Goal: Task Accomplishment & Management: Use online tool/utility

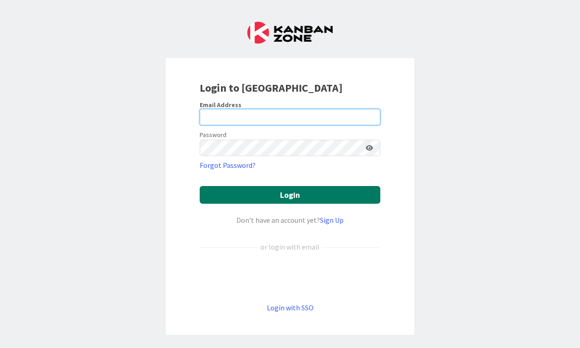
type input "[EMAIL_ADDRESS][DOMAIN_NAME]"
click at [297, 193] on button "Login" at bounding box center [290, 195] width 181 height 18
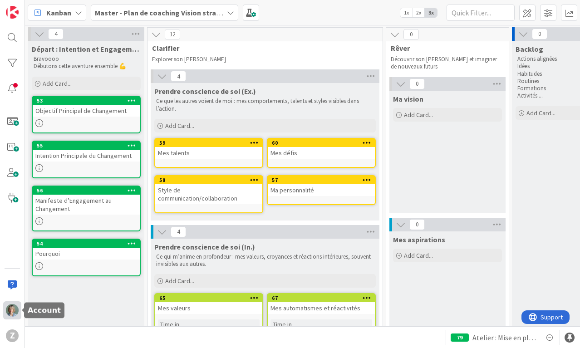
click at [16, 307] on img at bounding box center [12, 310] width 13 height 13
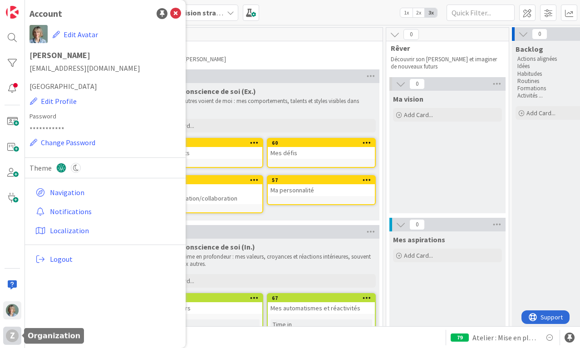
click at [12, 334] on div "Z" at bounding box center [12, 336] width 13 height 13
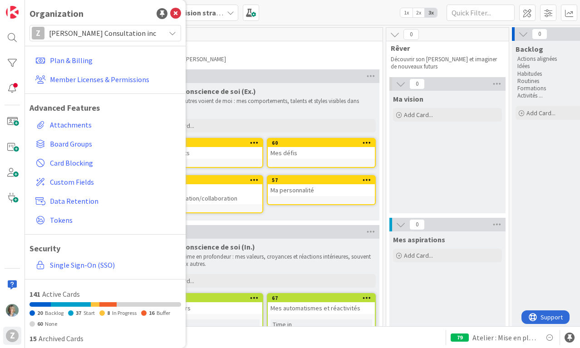
click at [162, 29] on div "Z [PERSON_NAME] Consultation inc" at bounding box center [106, 33] width 152 height 16
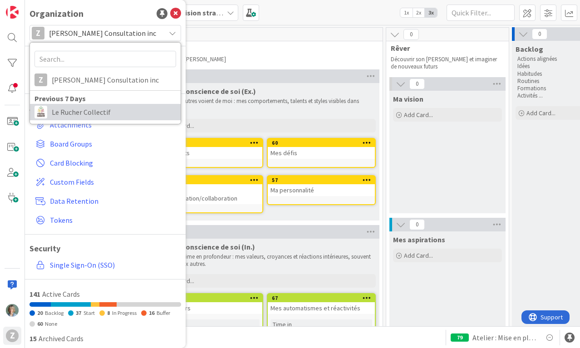
click at [108, 110] on span "Le Rucher Collectif" at bounding box center [114, 112] width 124 height 14
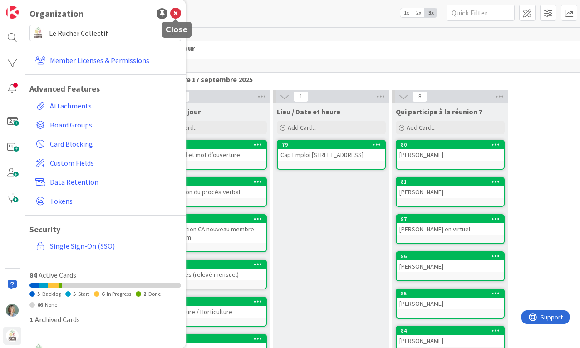
click at [178, 12] on icon at bounding box center [175, 13] width 11 height 11
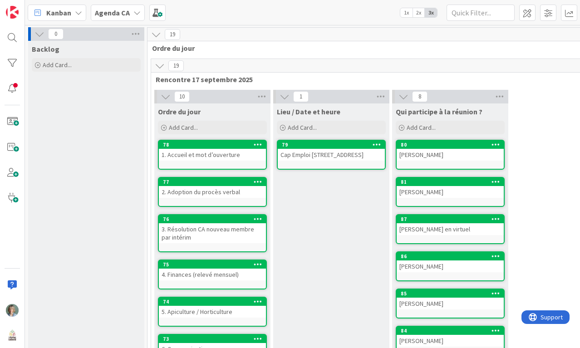
click at [123, 13] on b "Agenda CA" at bounding box center [112, 12] width 35 height 9
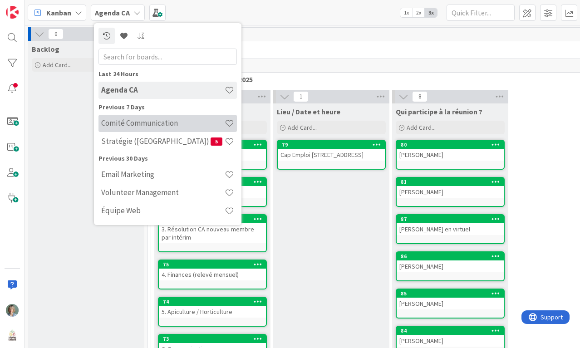
click at [162, 125] on h4 "Comité Communication" at bounding box center [162, 122] width 123 height 9
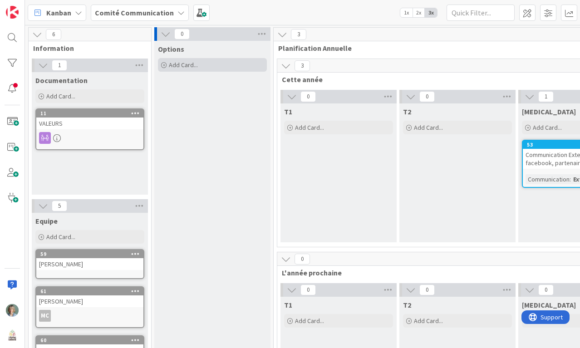
click at [211, 64] on div "Add Card..." at bounding box center [212, 65] width 109 height 14
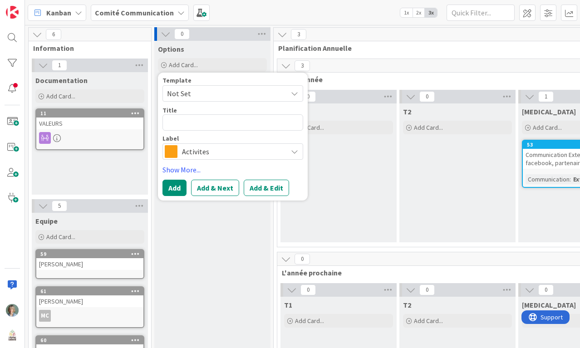
click at [236, 260] on div "Options Add Card... Template Not Set Title 0 / 128 Label Activites Show More...…" at bounding box center [212, 258] width 116 height 435
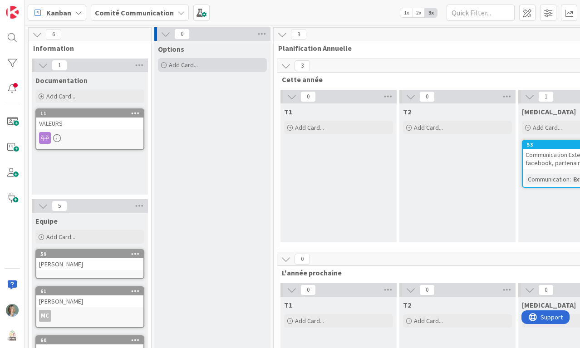
click at [197, 65] on span "Add Card..." at bounding box center [183, 65] width 29 height 8
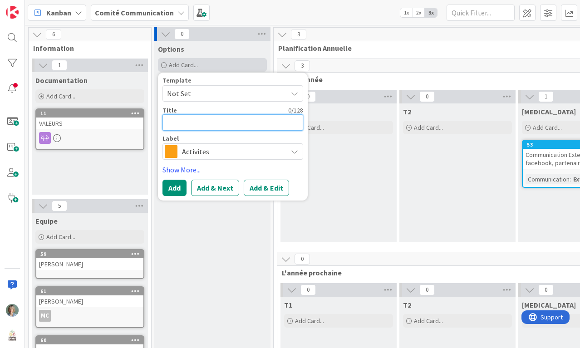
type textarea "x"
type textarea "ù"
type textarea "x"
type textarea "ùc"
type textarea "x"
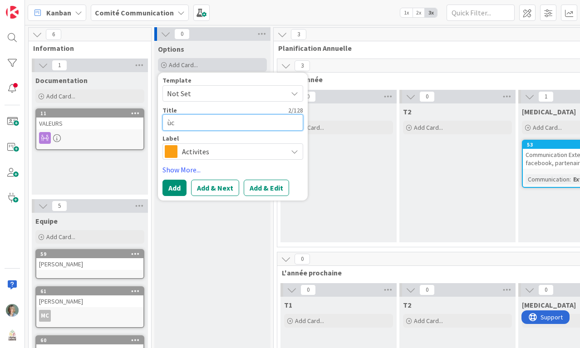
type textarea "ùco"
type textarea "x"
type textarea "ùconc"
type textarea "x"
type textarea "ùconco"
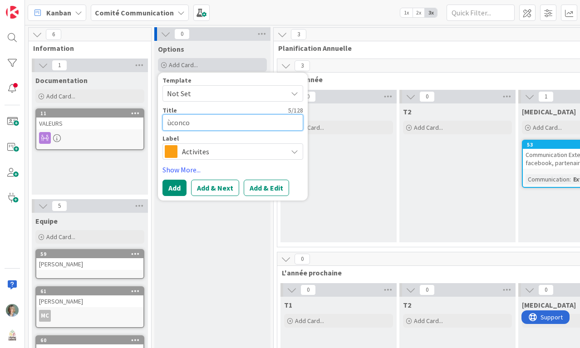
type textarea "x"
type textarea "ùconcour"
type textarea "x"
type textarea "ùconcours"
type textarea "x"
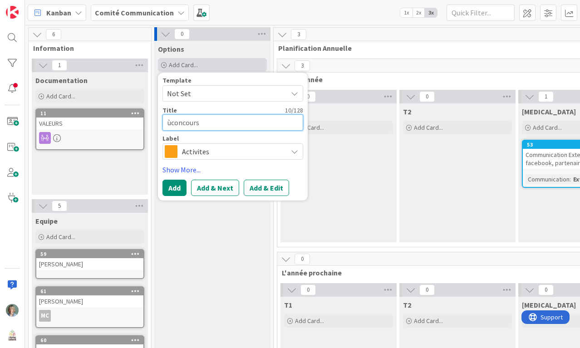
type textarea "ùconcours"
type textarea "x"
type textarea "ùconcour"
type textarea "x"
type textarea "ùconcou"
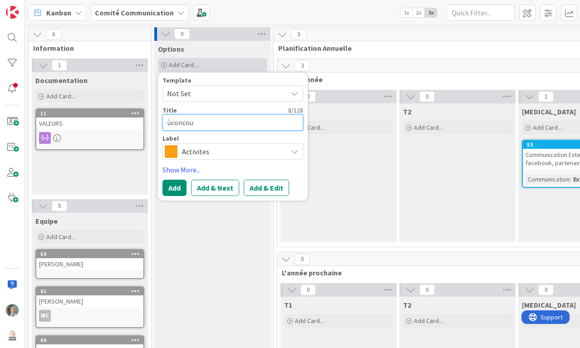
type textarea "x"
type textarea "ùconco"
type textarea "x"
type textarea "ùconc"
type textarea "x"
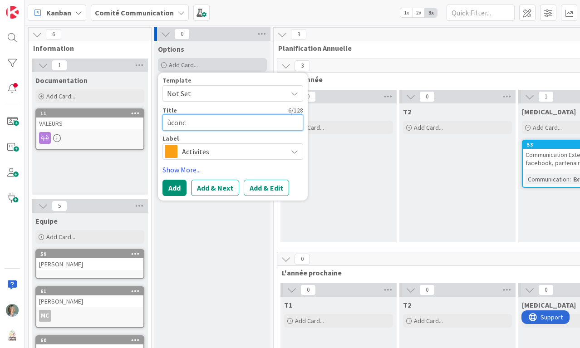
type textarea "ùcon"
type textarea "x"
type textarea "ùco"
type textarea "x"
type textarea "ùc"
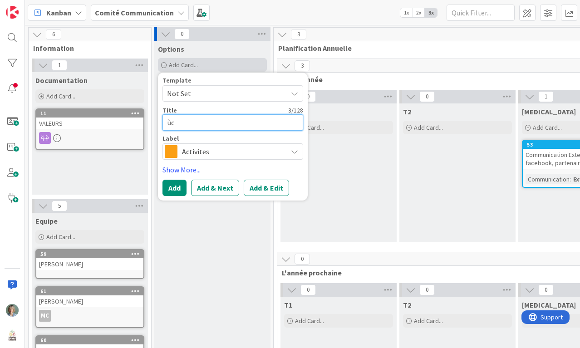
type textarea "x"
type textarea "ù"
type textarea "x"
type textarea "C"
type textarea "x"
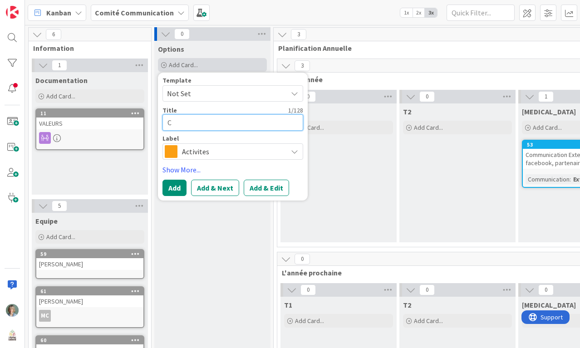
type textarea "Co"
type textarea "x"
type textarea "Con"
type textarea "x"
type textarea "Conco"
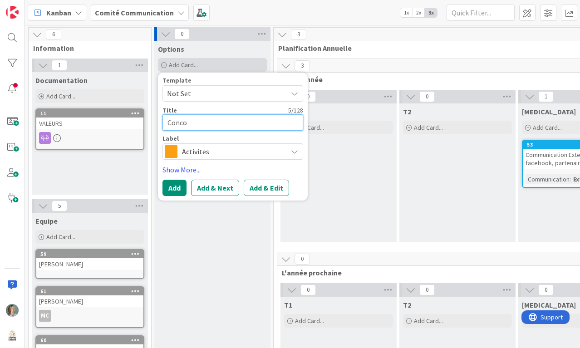
type textarea "x"
type textarea "Concous"
type textarea "x"
type textarea "Concous"
type textarea "x"
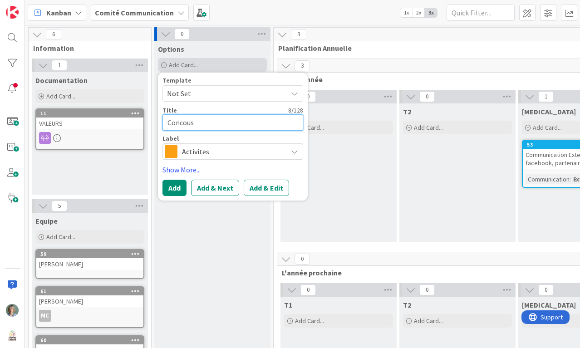
type textarea "Concous d"
type textarea "x"
type textarea "Concous de"
type textarea "x"
type textarea "Concous de d"
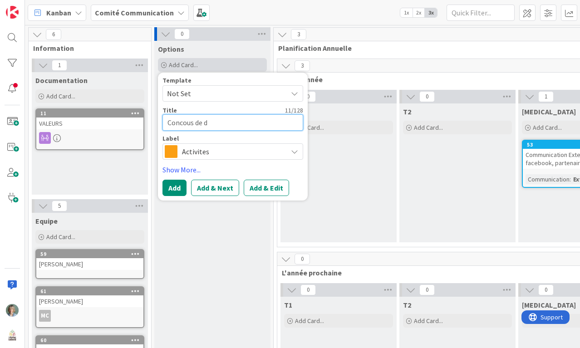
type textarea "x"
type textarea "Concous de de"
type textarea "x"
type textarea "Concous de des"
type textarea "x"
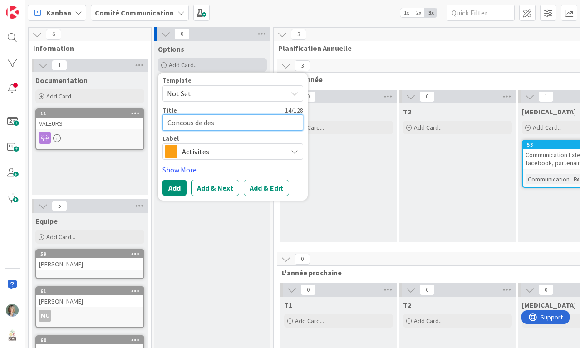
type textarea "Concous de dess"
type textarea "x"
type textarea "Concous de dessi"
type textarea "x"
type textarea "Concous de dessin"
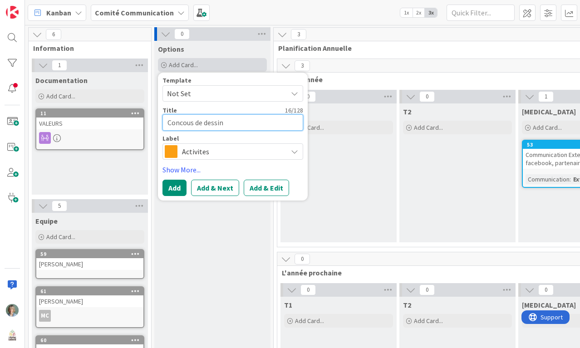
type textarea "x"
type textarea "Concous de dessins"
click at [195, 122] on textarea "Concous de dessins" at bounding box center [232, 122] width 141 height 16
type textarea "x"
type textarea "Concou de dessins"
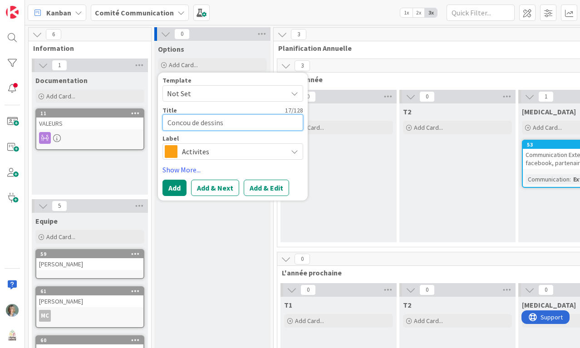
type textarea "x"
type textarea "Concour de dessins"
click at [258, 125] on textarea "Concour de dessins" at bounding box center [232, 122] width 141 height 16
click at [192, 123] on textarea "Concour de dessins" at bounding box center [232, 122] width 141 height 16
type textarea "x"
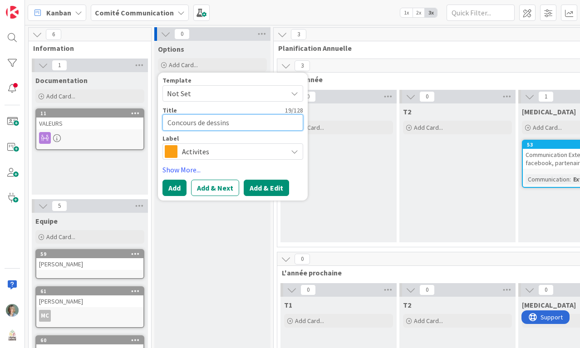
type textarea "Concours de dessins"
click at [265, 187] on button "Add & Edit" at bounding box center [266, 188] width 45 height 16
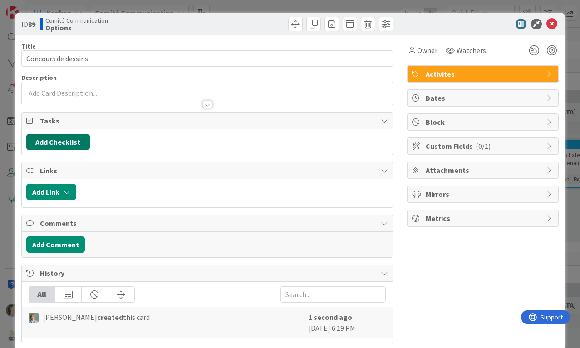
click at [74, 140] on button "Add Checklist" at bounding box center [58, 142] width 64 height 16
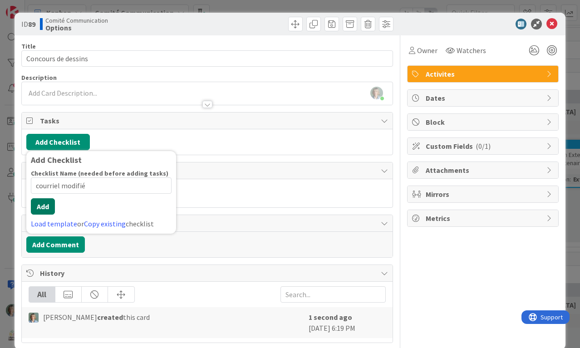
type input "courriel modifié"
click at [48, 212] on button "Add" at bounding box center [43, 206] width 24 height 16
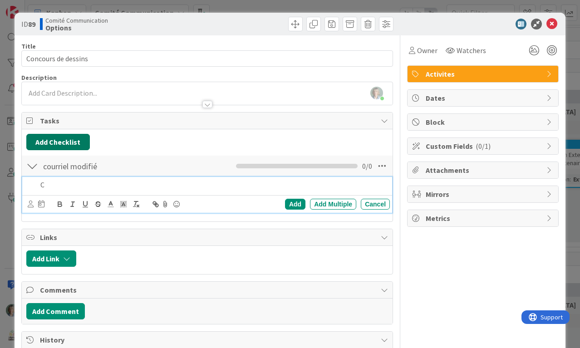
click at [79, 144] on button "Add Checklist" at bounding box center [58, 142] width 64 height 16
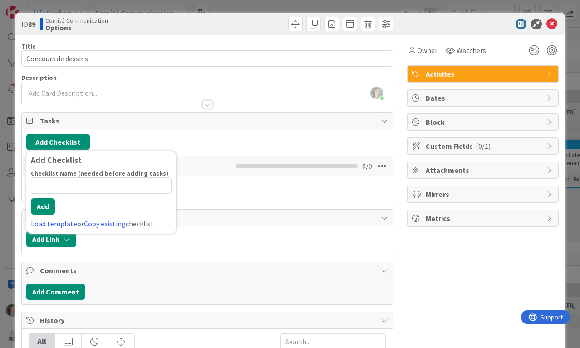
click at [259, 196] on div "C Add Add Multiple Cancel" at bounding box center [207, 187] width 362 height 20
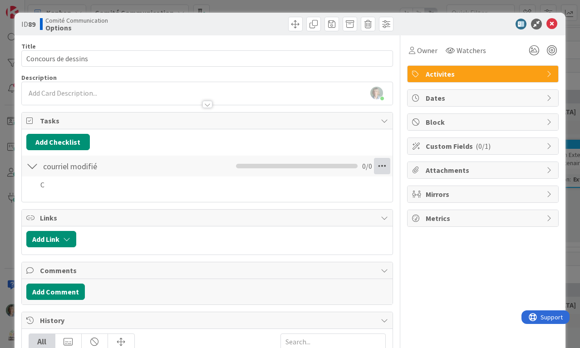
click at [383, 163] on icon at bounding box center [382, 166] width 16 height 16
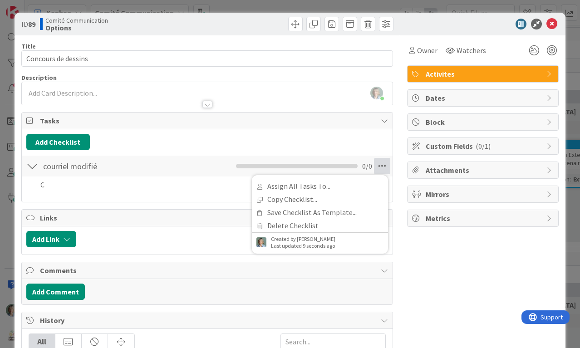
click at [208, 205] on div "Title 19 / 128 Concours de dessins Description [PERSON_NAME] just joined Owner …" at bounding box center [207, 212] width 372 height 355
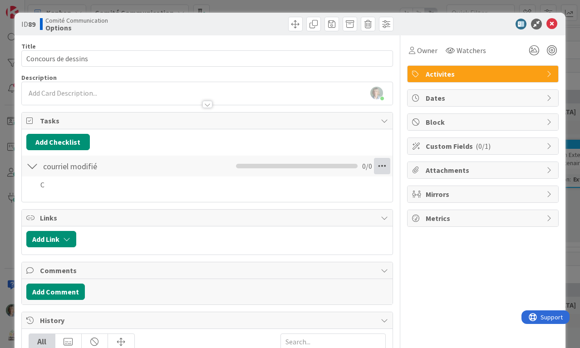
click at [386, 165] on icon at bounding box center [382, 166] width 16 height 16
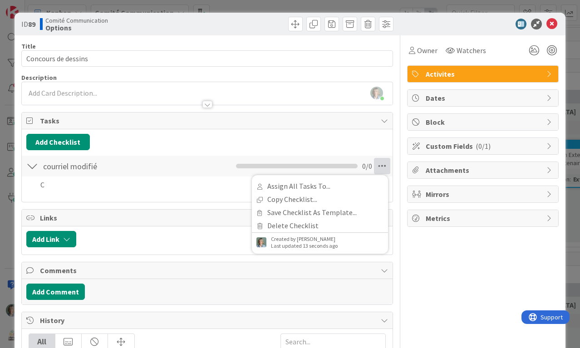
click at [132, 200] on div "Add Checklist Back courriel modifié Checklist Name 16 / 64 courriel modifié Ass…" at bounding box center [207, 165] width 371 height 73
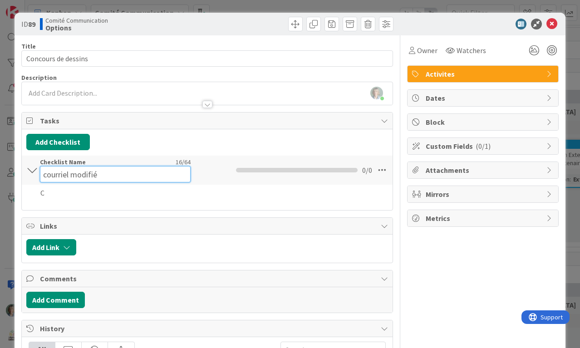
click at [60, 164] on div "Checklist Name 16 / 64 courriel modifié" at bounding box center [115, 170] width 151 height 25
drag, startPoint x: 105, startPoint y: 173, endPoint x: 39, endPoint y: 171, distance: 65.4
click at [40, 171] on input "courriel modifié" at bounding box center [115, 174] width 151 height 16
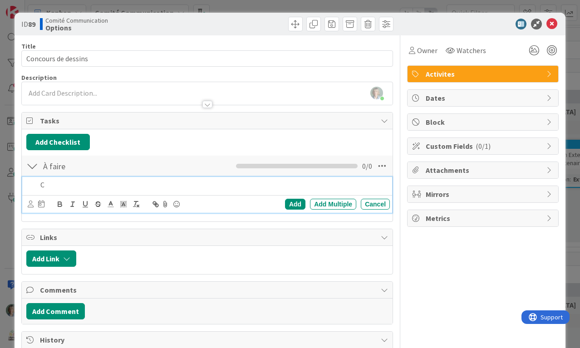
click at [45, 189] on p "C" at bounding box center [213, 185] width 346 height 10
click at [291, 204] on div "Add" at bounding box center [295, 204] width 20 height 11
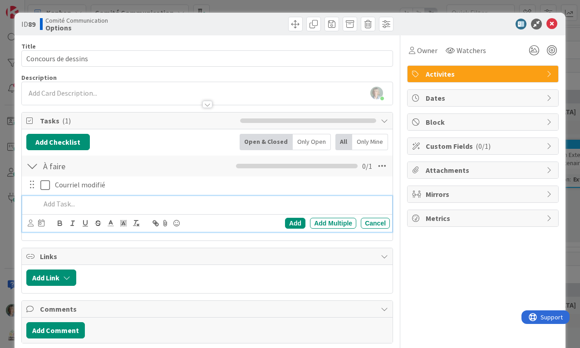
click at [92, 201] on p at bounding box center [213, 204] width 346 height 10
click at [382, 165] on icon at bounding box center [382, 166] width 16 height 16
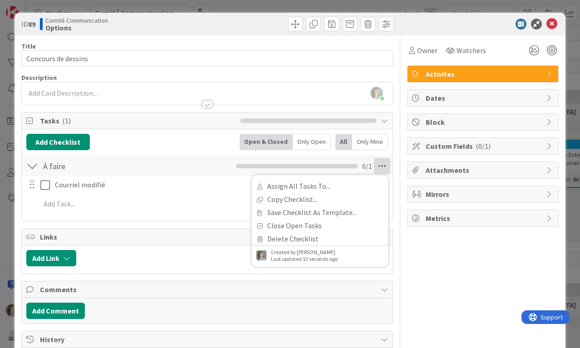
click at [181, 170] on div "À faire Checklist Name 7 / 64 À faire Assign All Tasks To... Copy Checklist... …" at bounding box center [207, 166] width 371 height 21
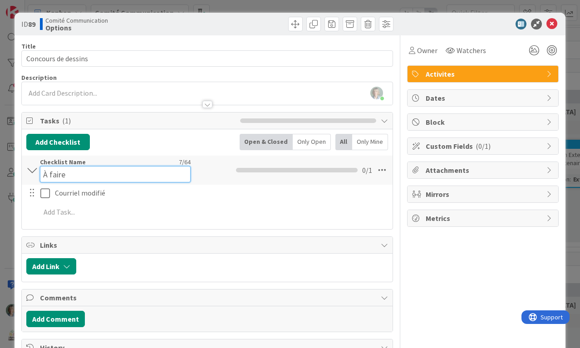
click at [85, 167] on input "À faire" at bounding box center [115, 174] width 151 height 16
click at [85, 171] on input "À faire" at bounding box center [115, 174] width 151 height 16
type input "À faire : dans l'échéancier"
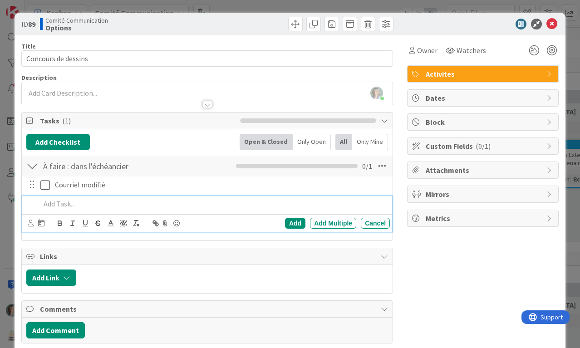
click at [197, 206] on div at bounding box center [213, 204] width 353 height 16
click at [90, 206] on p at bounding box center [213, 204] width 346 height 10
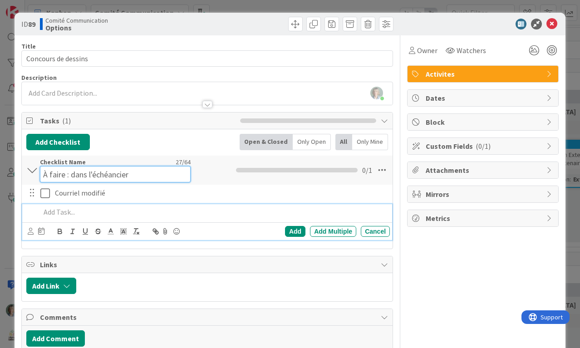
click at [162, 173] on input "À faire : dans l'échéancier" at bounding box center [115, 174] width 151 height 16
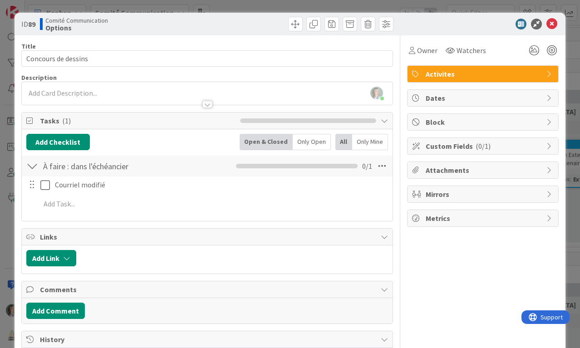
click at [83, 95] on div at bounding box center [207, 100] width 371 height 10
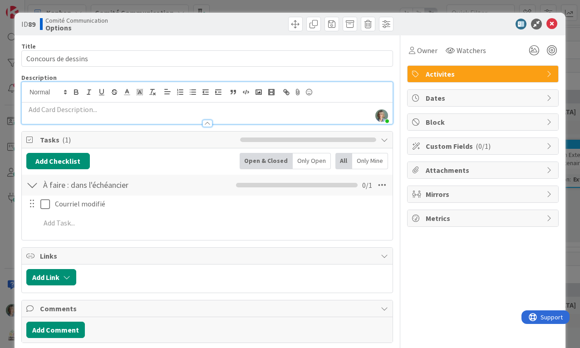
click at [78, 110] on p at bounding box center [207, 109] width 362 height 10
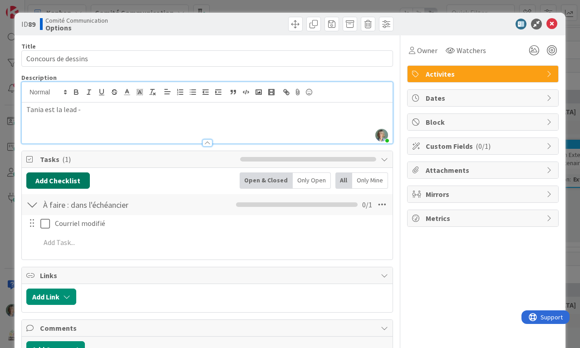
click at [78, 180] on button "Add Checklist" at bounding box center [58, 180] width 64 height 16
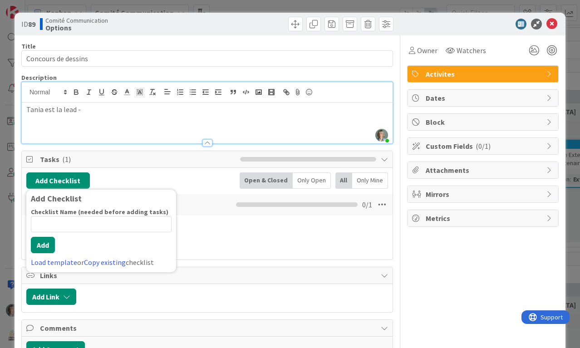
click at [98, 112] on p "Tania est la lead -" at bounding box center [207, 109] width 362 height 10
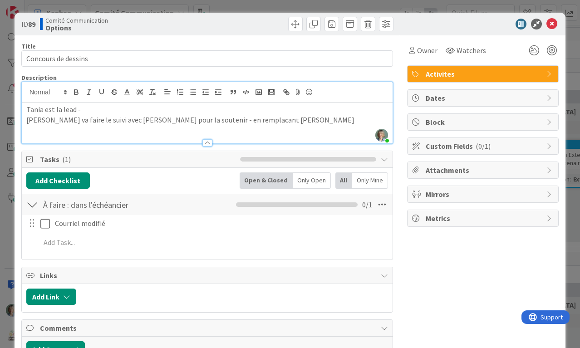
click at [209, 119] on p "[PERSON_NAME] va faire le suivi avec [PERSON_NAME] pour la soutenir - en rempla…" at bounding box center [207, 120] width 362 height 10
click at [257, 117] on p "[PERSON_NAME] va faire le suivi avec [PERSON_NAME] pour la soutenir - en rempla…" at bounding box center [207, 120] width 362 height 10
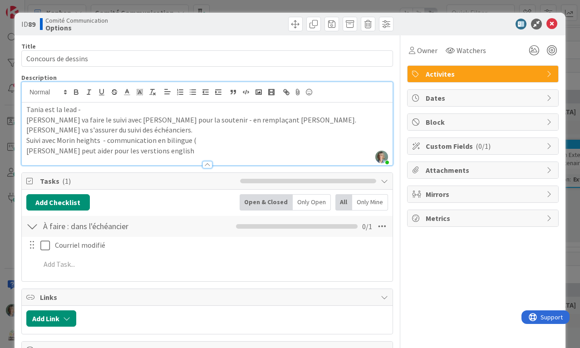
click at [153, 149] on p "[PERSON_NAME] peut aider pour les verstions english" at bounding box center [207, 151] width 362 height 10
click at [221, 154] on p "[PERSON_NAME] peut aider pour les versions english" at bounding box center [207, 151] width 362 height 10
click at [198, 141] on p "Suivi avec Morin heights - communication en bilingue (" at bounding box center [207, 140] width 362 height 10
click at [289, 132] on p "[PERSON_NAME] va s'assurer du suivi des échéanciers." at bounding box center [207, 130] width 362 height 10
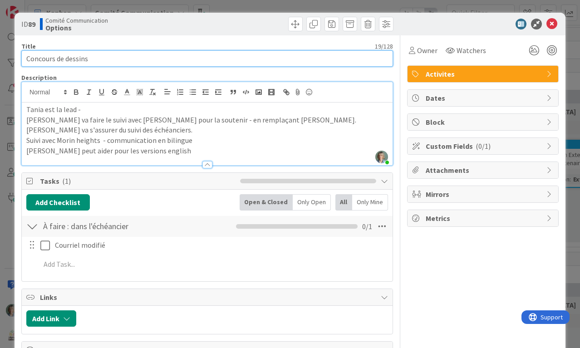
click at [104, 60] on input "Concours de dessins" at bounding box center [207, 58] width 372 height 16
type input "Concours de dessins coordination"
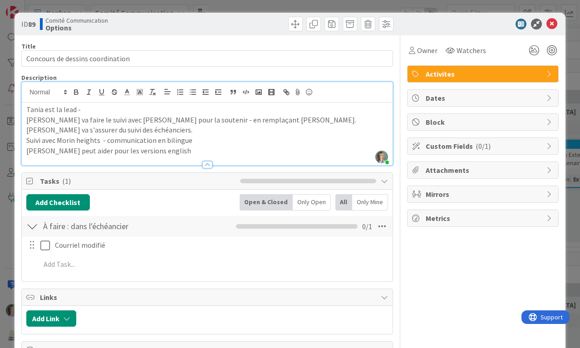
click at [306, 148] on p "[PERSON_NAME] peut aider pour les versions english" at bounding box center [207, 151] width 362 height 10
click at [258, 153] on p "[PERSON_NAME] peut aider pour les versions english" at bounding box center [207, 151] width 362 height 10
click at [209, 149] on p "[PERSON_NAME] peut aider pour les versions english" at bounding box center [207, 151] width 362 height 10
drag, startPoint x: 219, startPoint y: 154, endPoint x: 22, endPoint y: 105, distance: 203.4
click at [22, 105] on div "[PERSON_NAME] est la lead - [PERSON_NAME] va faire le suivi avec [PERSON_NAME] …" at bounding box center [207, 134] width 371 height 63
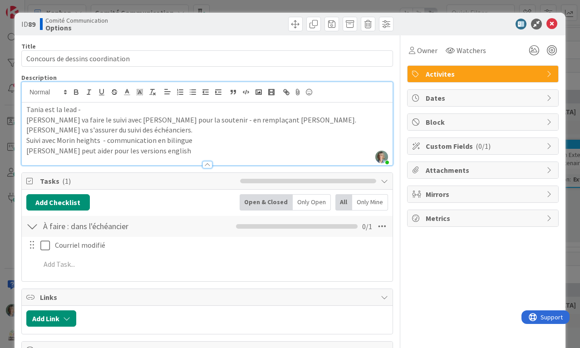
copy div "[PERSON_NAME] est la lead - [PERSON_NAME] va faire le suivi avec [PERSON_NAME] …"
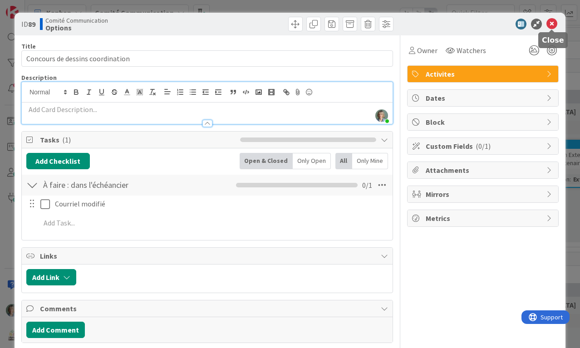
click at [555, 23] on icon at bounding box center [551, 24] width 11 height 11
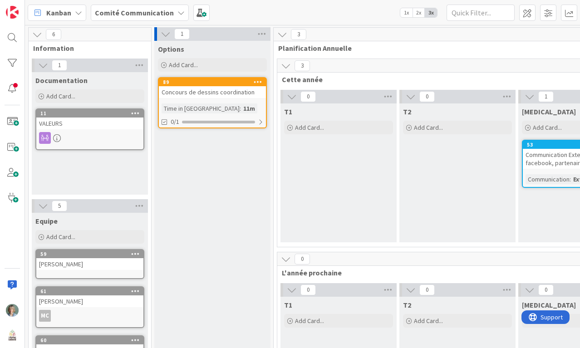
click at [260, 82] on icon at bounding box center [258, 82] width 9 height 6
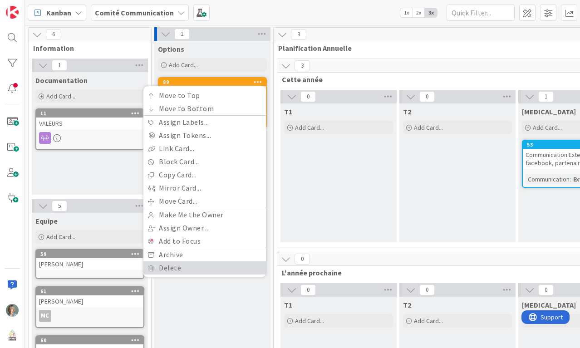
click at [170, 266] on link "Delete" at bounding box center [204, 267] width 123 height 13
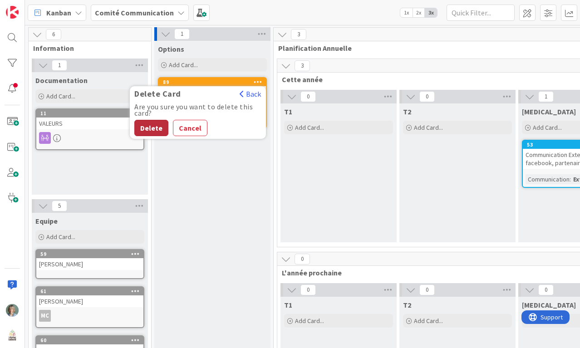
click at [152, 123] on button "Delete" at bounding box center [151, 128] width 34 height 16
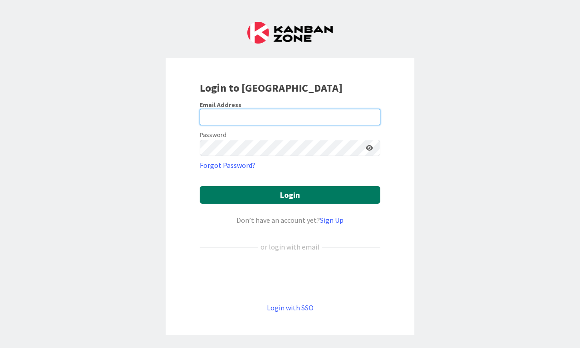
type input "[EMAIL_ADDRESS][DOMAIN_NAME]"
click at [323, 195] on button "Login" at bounding box center [290, 195] width 181 height 18
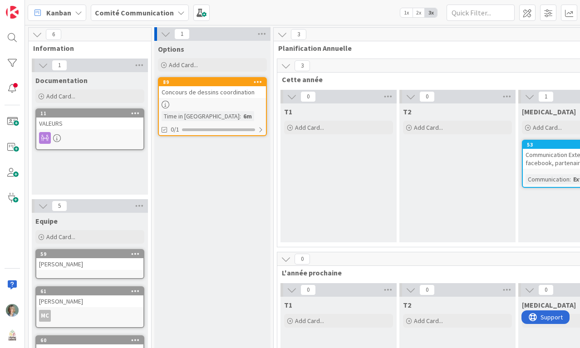
click at [177, 14] on icon at bounding box center [180, 12] width 7 height 7
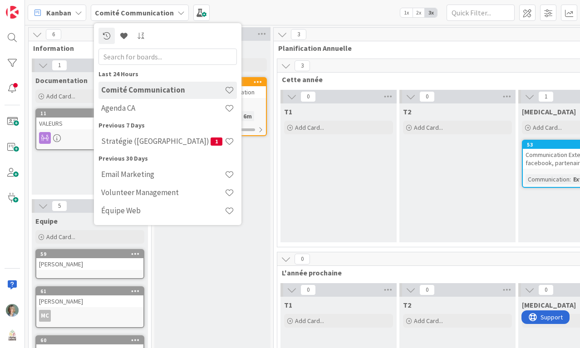
click at [255, 14] on div "Kanban Comité Communication Last 24 Hours Comité Communication Agenda CA Previo…" at bounding box center [302, 12] width 555 height 25
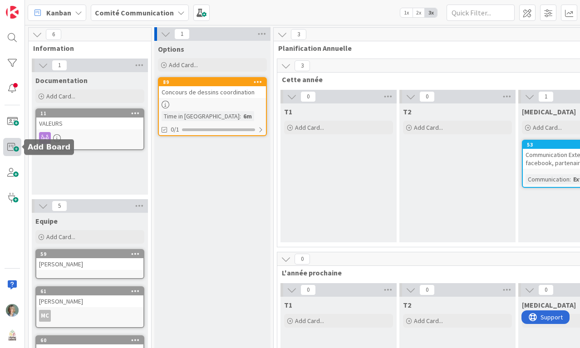
click at [10, 146] on span at bounding box center [12, 147] width 18 height 18
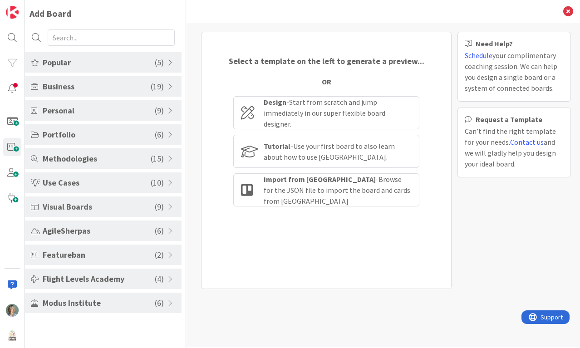
click at [100, 64] on span "Popular" at bounding box center [99, 62] width 112 height 12
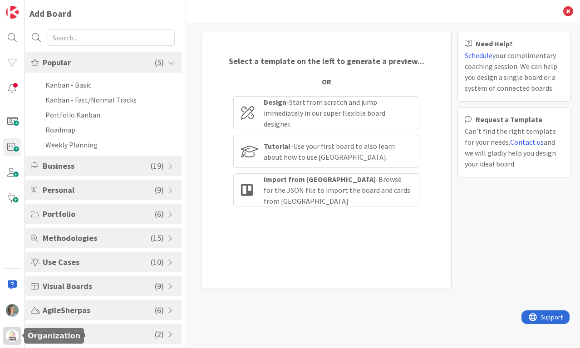
click at [10, 334] on img at bounding box center [12, 336] width 13 height 13
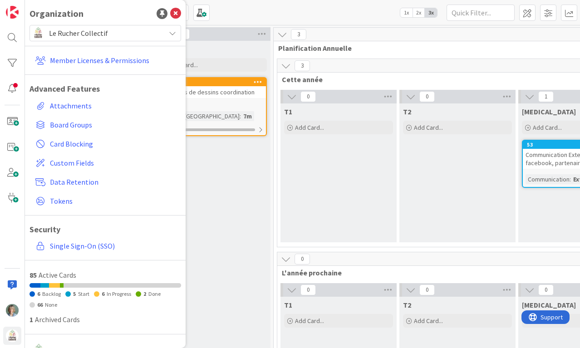
click at [274, 15] on div "Kanban Comité Communication 1x 2x 3x" at bounding box center [302, 12] width 555 height 25
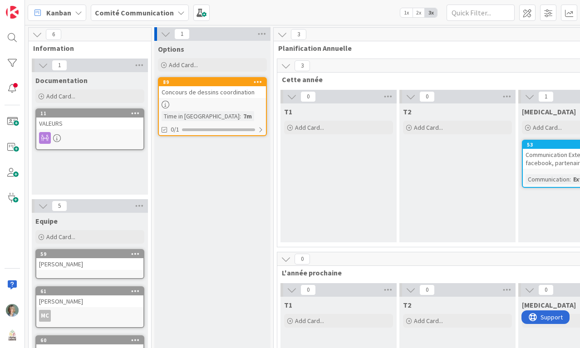
click at [172, 13] on div "Comité Communication" at bounding box center [140, 13] width 98 height 16
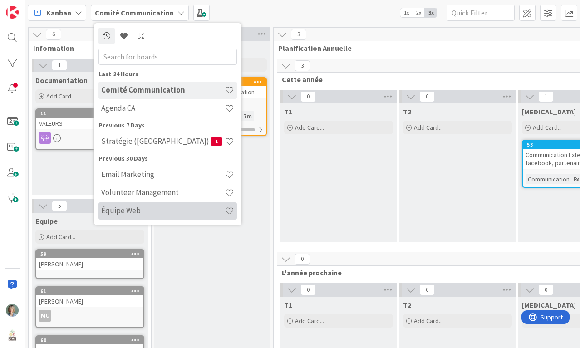
click at [151, 212] on h4 "Équipe Web" at bounding box center [162, 210] width 123 height 9
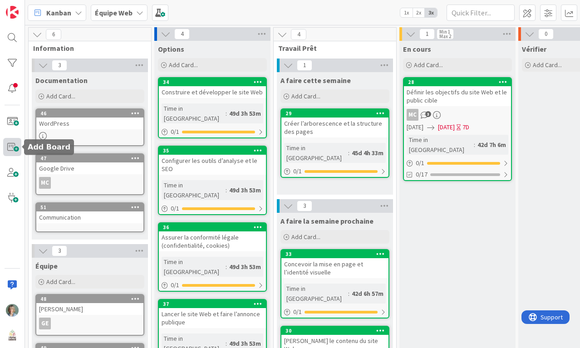
click at [13, 148] on span at bounding box center [12, 147] width 18 height 18
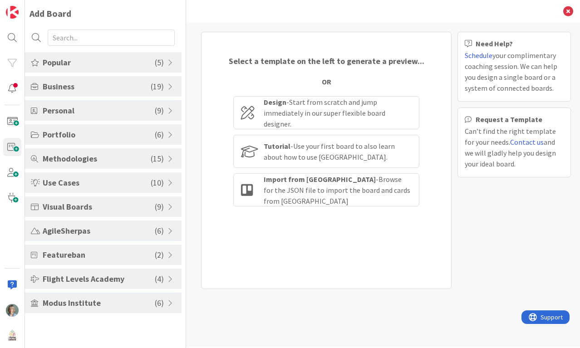
click at [108, 60] on span "Popular" at bounding box center [99, 62] width 112 height 12
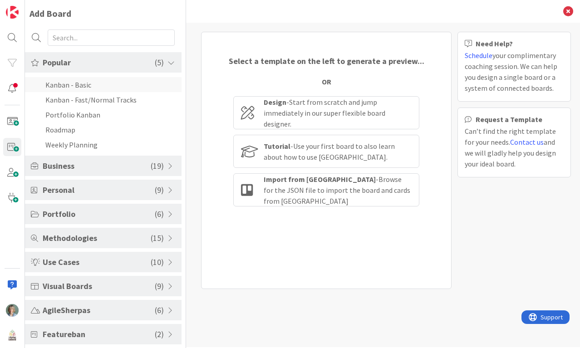
click at [81, 85] on li "Kanban - Basic" at bounding box center [103, 84] width 157 height 15
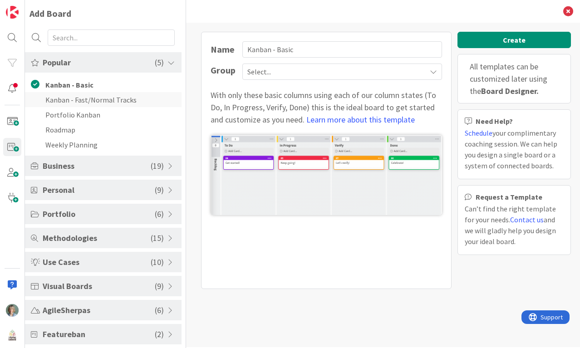
click at [135, 97] on li "Kanban - Fast/Normal Tracks" at bounding box center [103, 99] width 157 height 15
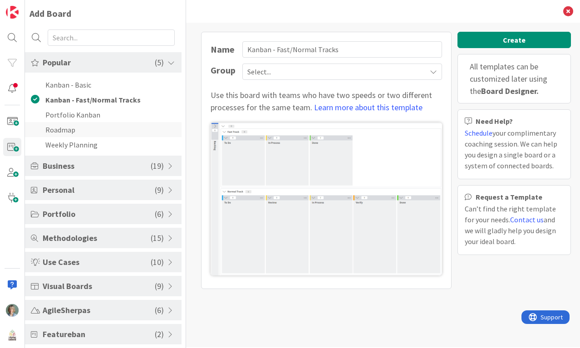
click at [81, 127] on li "Roadmap" at bounding box center [103, 129] width 157 height 15
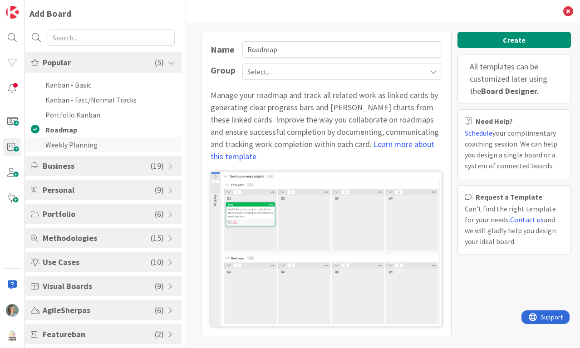
click at [79, 145] on li "Weekly Planning" at bounding box center [103, 144] width 157 height 15
type input "Weekly Planning"
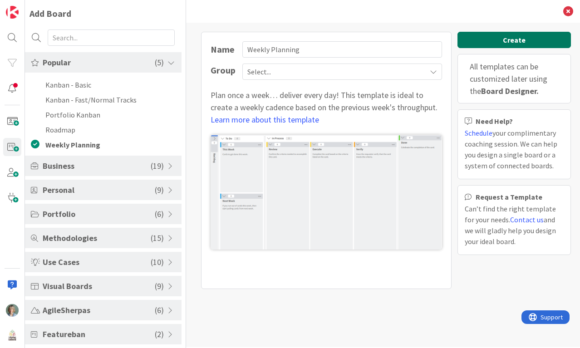
click at [538, 40] on button "Create" at bounding box center [513, 40] width 113 height 16
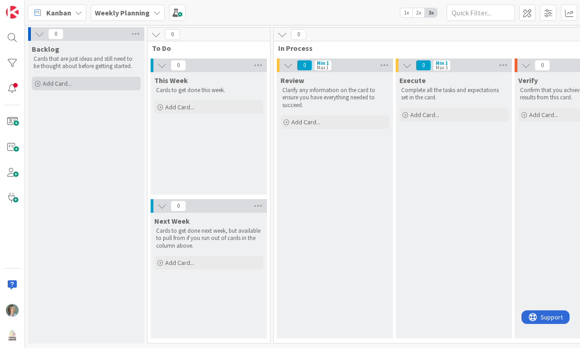
click at [67, 83] on span "Add Card..." at bounding box center [57, 83] width 29 height 8
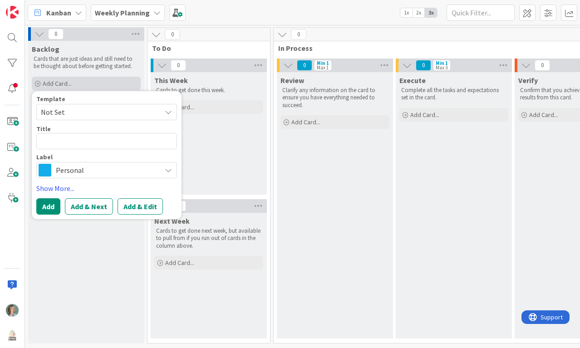
click at [67, 86] on span "Add Card..." at bounding box center [57, 83] width 29 height 8
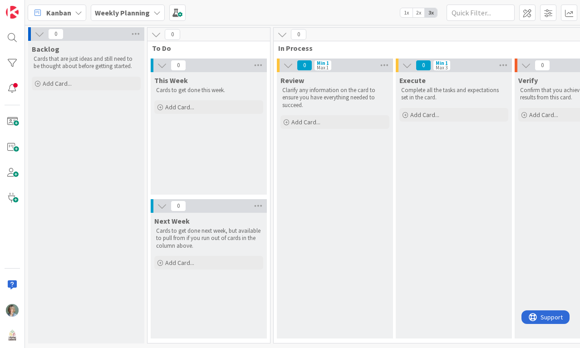
click at [111, 50] on div "Backlog" at bounding box center [86, 48] width 109 height 9
click at [138, 31] on icon at bounding box center [136, 34] width 12 height 14
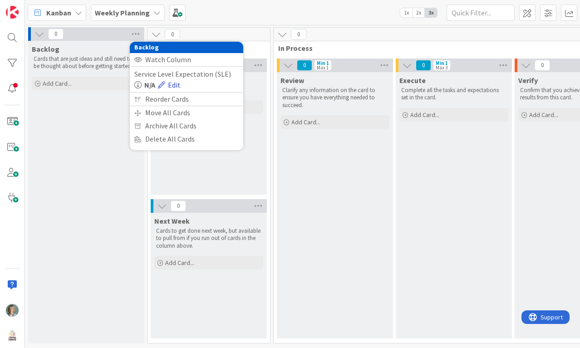
click at [177, 83] on link "Edit" at bounding box center [169, 84] width 23 height 11
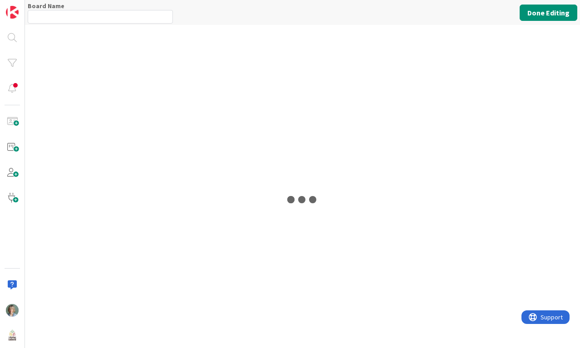
type input "Weekly Planning"
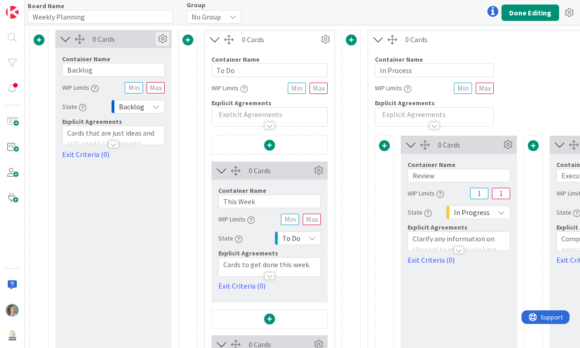
click at [163, 39] on icon at bounding box center [163, 39] width 14 height 14
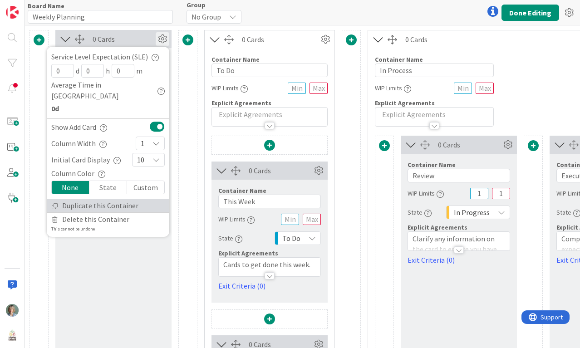
click at [131, 199] on link "Duplicate this Container" at bounding box center [108, 205] width 123 height 13
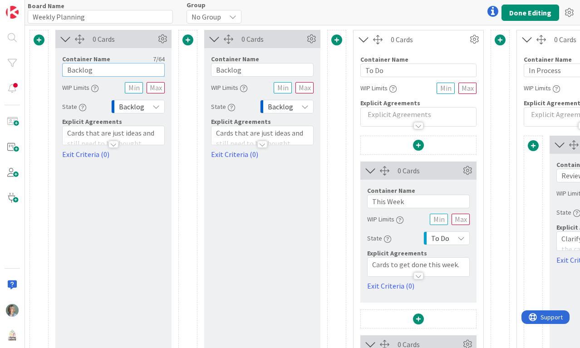
drag, startPoint x: 108, startPoint y: 71, endPoint x: 52, endPoint y: 69, distance: 56.8
type input "Info pertinantes"
click at [545, 10] on button "Done Editing" at bounding box center [531, 13] width 58 height 16
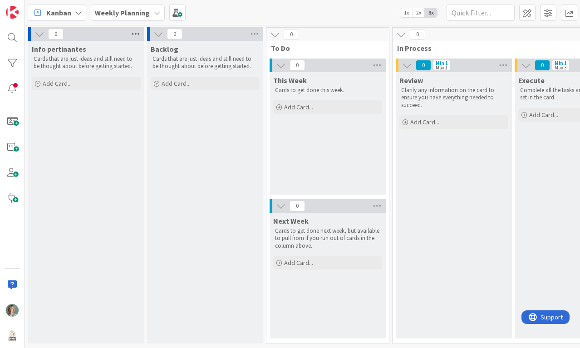
click at [137, 29] on icon at bounding box center [136, 34] width 12 height 14
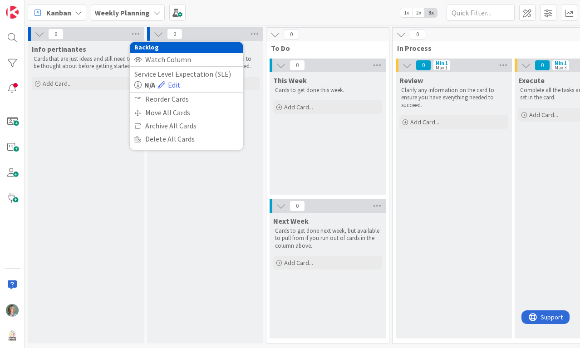
click at [74, 49] on span "Info pertinantes" at bounding box center [59, 48] width 54 height 9
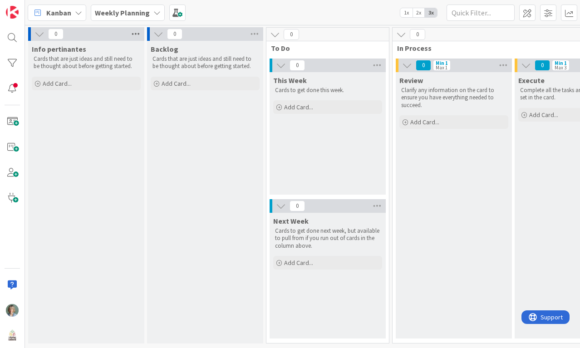
click at [131, 29] on icon at bounding box center [136, 34] width 12 height 14
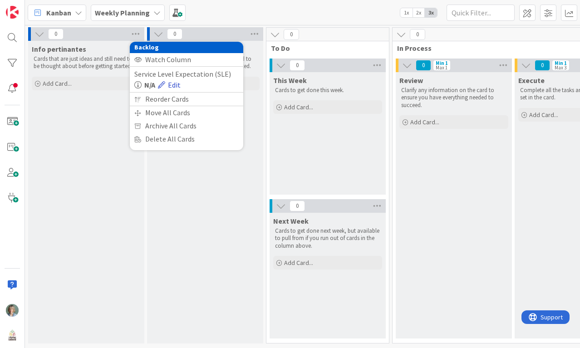
click at [176, 84] on link "Edit" at bounding box center [169, 84] width 23 height 11
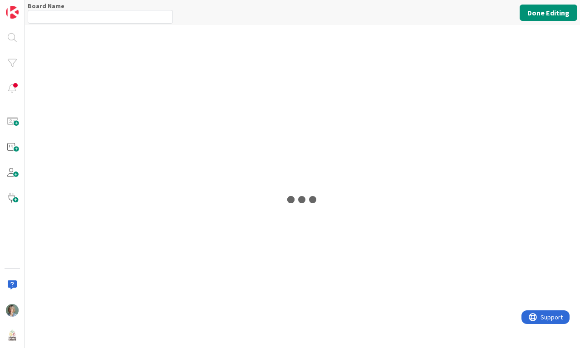
type input "Weekly Planning"
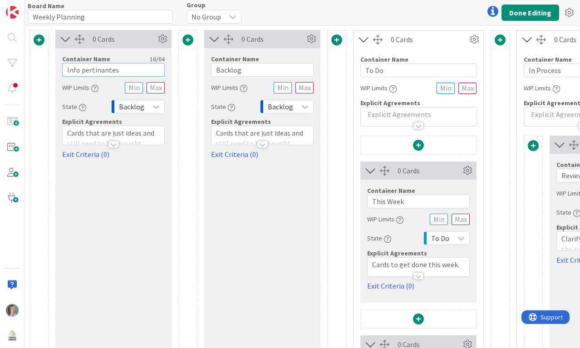
click at [105, 71] on input "Info pertinantes" at bounding box center [113, 70] width 103 height 14
type input "Info pertinentes"
click at [542, 12] on button "Done Editing" at bounding box center [531, 13] width 58 height 16
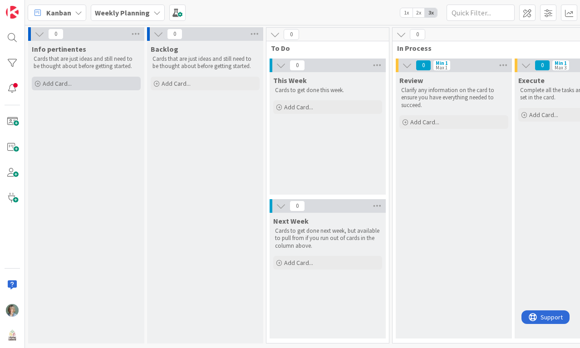
click at [63, 81] on span "Add Card..." at bounding box center [57, 83] width 29 height 8
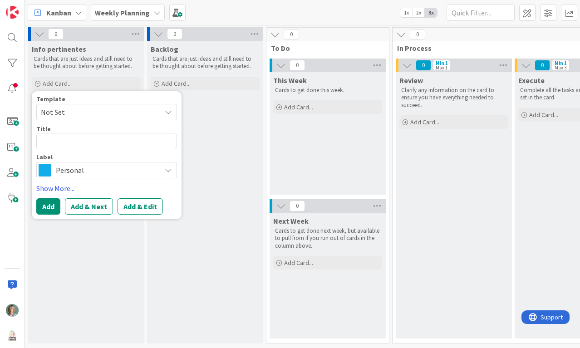
click at [154, 9] on icon at bounding box center [156, 12] width 7 height 7
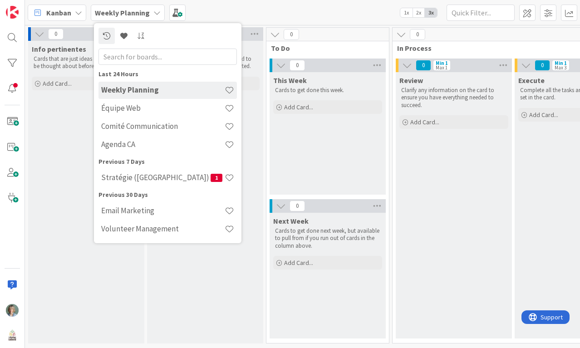
click at [295, 11] on div "Kanban Weekly Planning Last 24 Hours Weekly Planning Équipe Web Comité Communic…" at bounding box center [302, 12] width 555 height 25
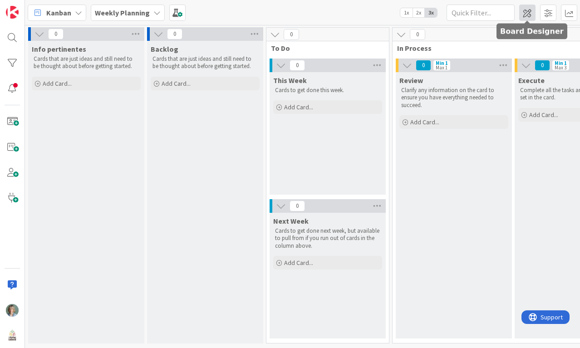
click at [529, 11] on span at bounding box center [527, 13] width 16 height 16
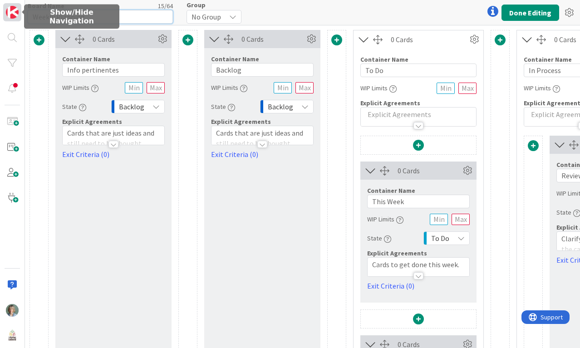
drag, startPoint x: 101, startPoint y: 16, endPoint x: 4, endPoint y: 20, distance: 97.2
click at [4, 20] on div "Board Name 15 / 64 Weekly Planning Group No Group Done Editing 0 Cards Containe…" at bounding box center [290, 174] width 580 height 348
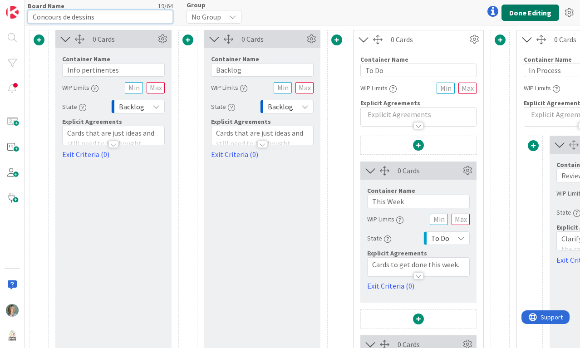
type input "Concours de dessins"
click at [546, 11] on button "Done Editing" at bounding box center [531, 13] width 58 height 16
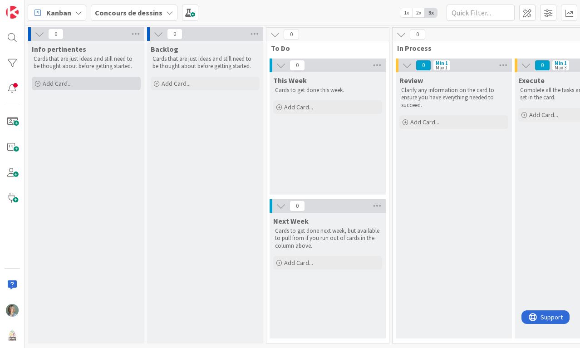
click at [79, 85] on div "Add Card..." at bounding box center [86, 84] width 109 height 14
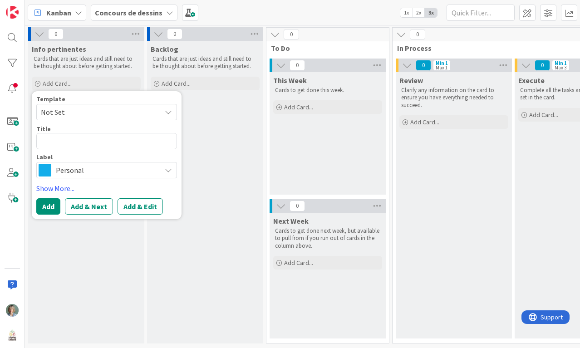
type textarea "x"
type textarea "P"
type textarea "x"
type textarea "Pe"
type textarea "x"
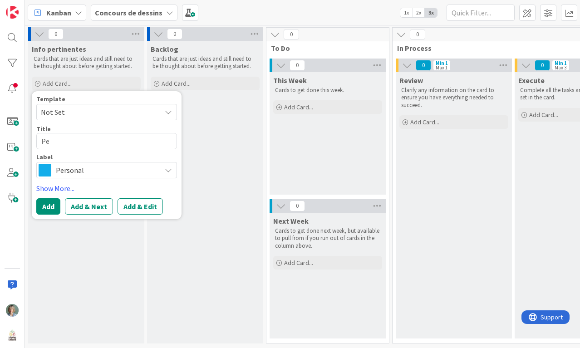
type textarea "Per"
type textarea "x"
type textarea "Pers"
type textarea "x"
type textarea "Person"
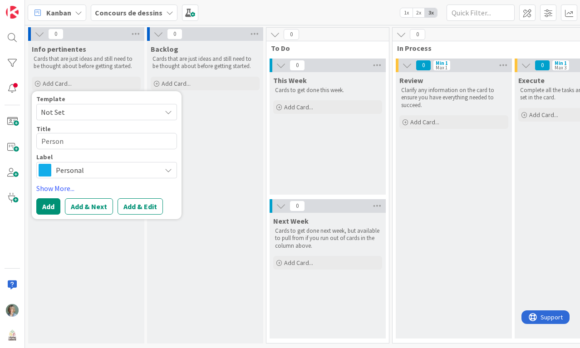
type textarea "x"
type textarea "Personn"
type textarea "x"
type textarea "Personne"
type textarea "x"
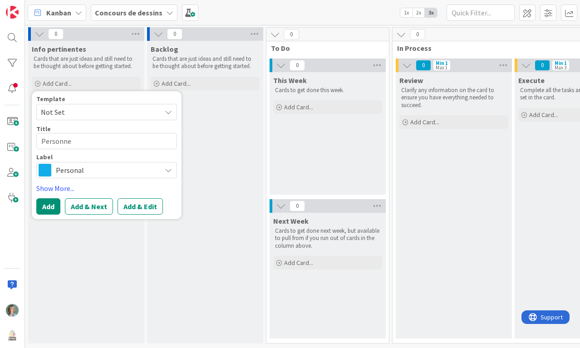
type textarea "Personnes"
type textarea "x"
type textarea "Personnes"
type textarea "x"
type textarea "Personnes c"
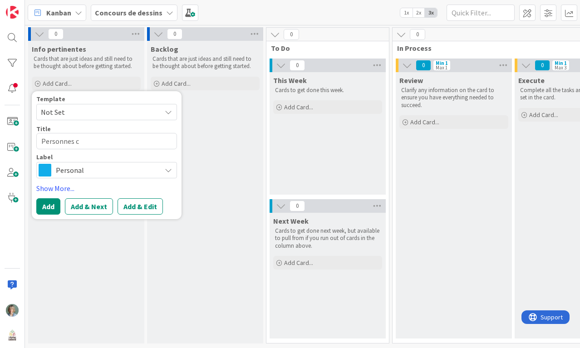
type textarea "x"
type textarea "Personnes cl"
type textarea "x"
type textarea "Personnes clé"
type textarea "x"
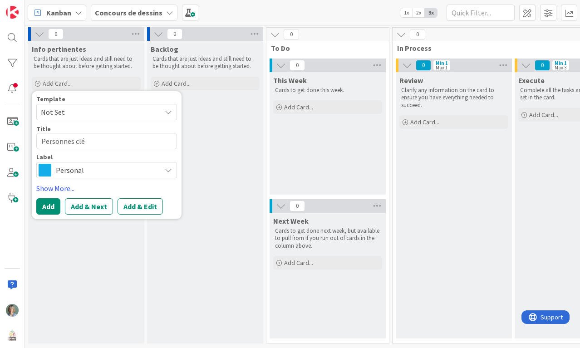
type textarea "Personnes clé"
type textarea "x"
type textarea "Personnes clé r"
type textarea "x"
type textarea "Personnes clé re"
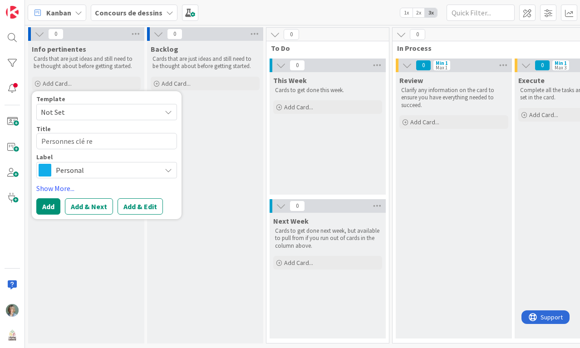
type textarea "x"
type textarea "Personnes clé r"
type textarea "x"
type textarea "Personnes clé"
type textarea "x"
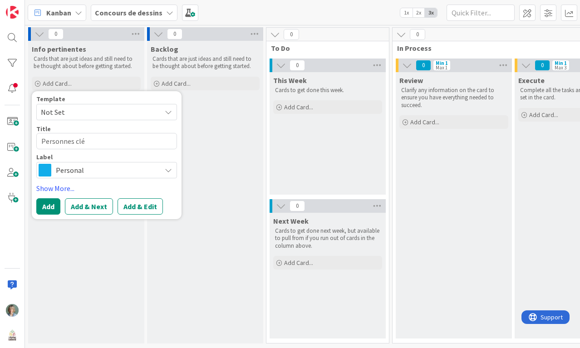
type textarea "Personnes clé"
type textarea "x"
type textarea "Personnes cl"
type textarea "x"
type textarea "Personnes c"
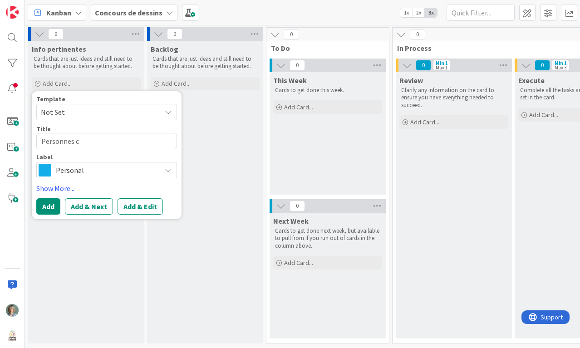
type textarea "x"
type textarea "Personnes"
type textarea "x"
type textarea "Personnes r"
type textarea "x"
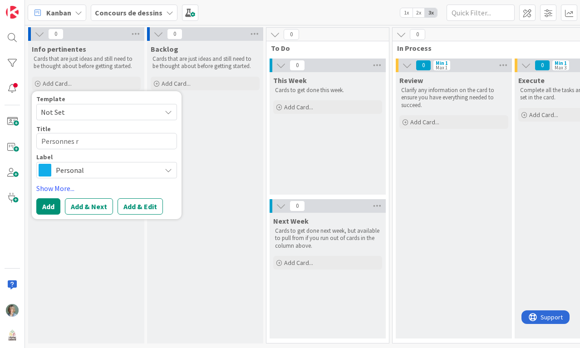
type textarea "Personnes re"
type textarea "x"
type textarea "Personnes res"
type textarea "x"
type textarea "Personnes resp"
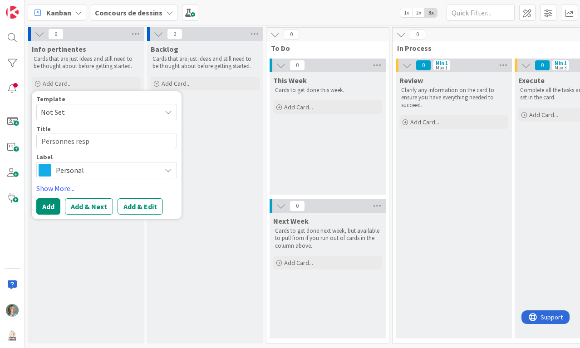
type textarea "x"
type textarea "Personnes respo"
type textarea "x"
type textarea "Personnes respon"
type textarea "x"
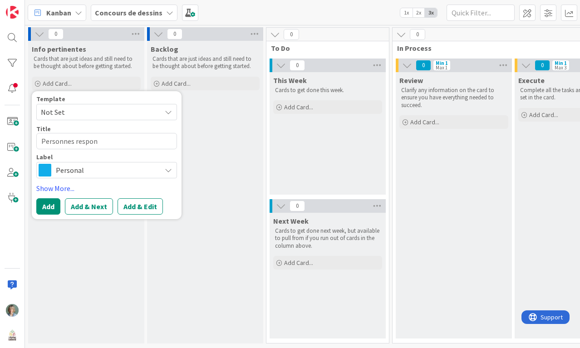
type textarea "Personnes respons"
type textarea "x"
type textarea "Personnes responsab"
type textarea "x"
type textarea "Personnes responsabl"
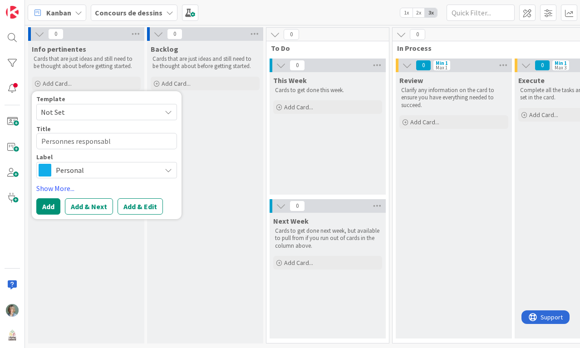
type textarea "x"
type textarea "Personnes responsable"
type textarea "x"
type textarea "Personnes responsables"
drag, startPoint x: 54, startPoint y: 205, endPoint x: 64, endPoint y: 200, distance: 11.2
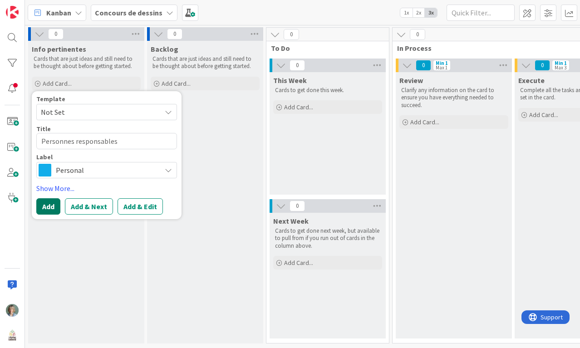
click at [54, 205] on button "Add" at bounding box center [48, 206] width 24 height 16
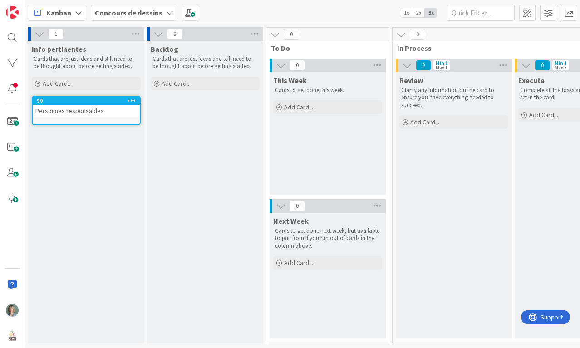
click at [94, 112] on div "Personnes responsables" at bounding box center [86, 111] width 107 height 12
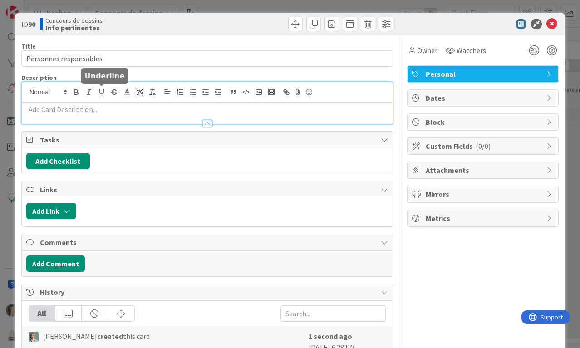
click at [102, 91] on div at bounding box center [207, 103] width 371 height 42
click at [103, 108] on p at bounding box center [207, 109] width 362 height 10
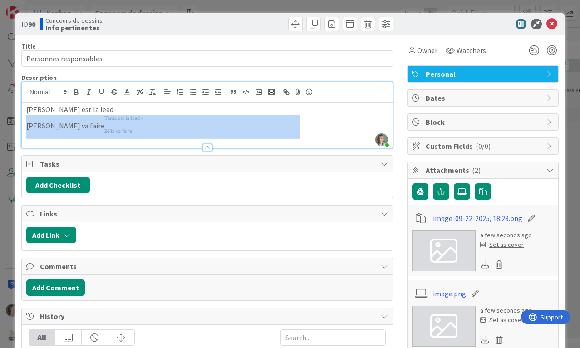
drag, startPoint x: 112, startPoint y: 132, endPoint x: 71, endPoint y: 121, distance: 42.3
click at [104, 121] on img at bounding box center [202, 127] width 196 height 24
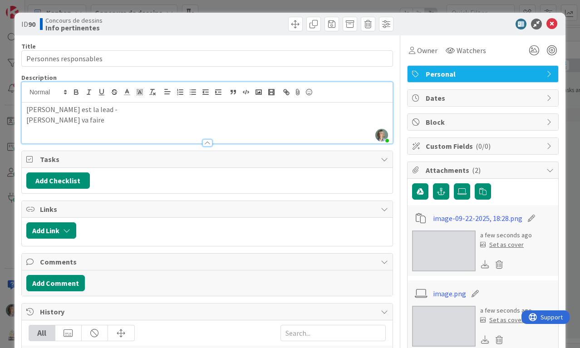
click at [88, 111] on p "Tania est la lead -" at bounding box center [207, 109] width 362 height 10
click at [61, 110] on p "Tania est la lead" at bounding box center [207, 109] width 362 height 10
drag, startPoint x: 73, startPoint y: 121, endPoint x: 43, endPoint y: 122, distance: 30.4
click at [43, 122] on p "Zélia va faire" at bounding box center [207, 120] width 362 height 10
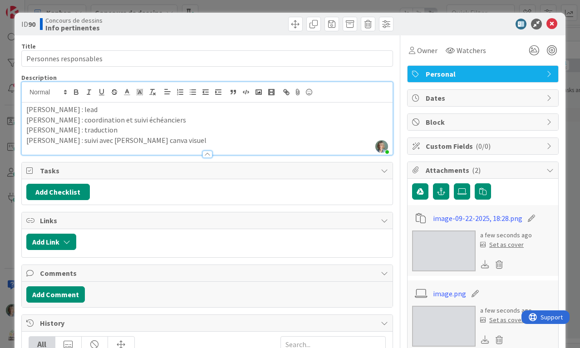
click at [121, 138] on p "Marie : suivi avec Guilaume canva visuel" at bounding box center [207, 140] width 362 height 10
click at [165, 140] on p "Marie : suivi avec Guilaume caneva visuel" at bounding box center [207, 140] width 362 height 10
click at [260, 131] on p "Vanessa : traduction" at bounding box center [207, 130] width 362 height 10
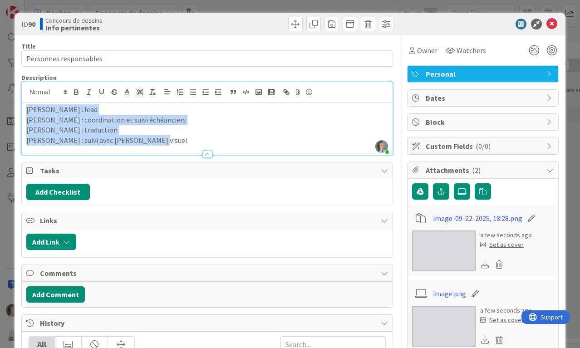
copy div "Tania : lead Zélia : coordination et suivi échéanciers Vanessa : traduction Mar…"
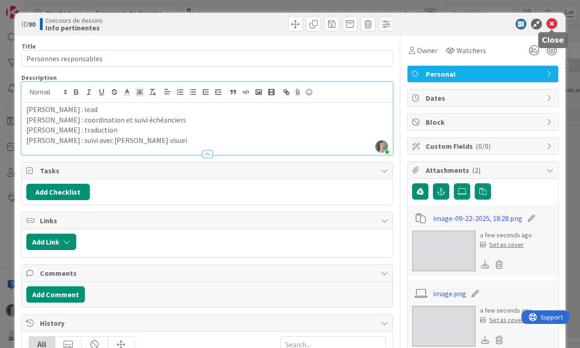
click at [553, 22] on icon at bounding box center [551, 24] width 11 height 11
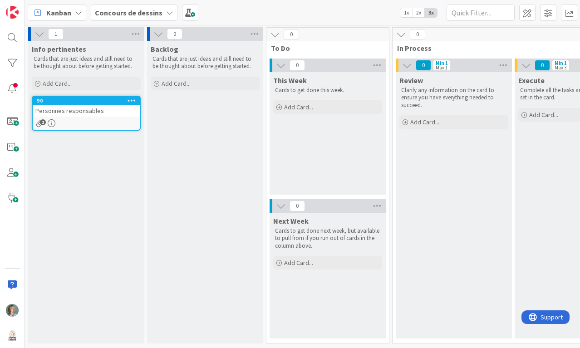
click at [107, 117] on link "90 Personnes responsables 2" at bounding box center [86, 113] width 109 height 35
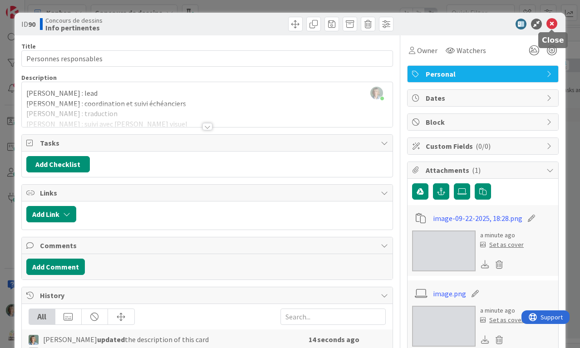
click at [556, 24] on icon at bounding box center [551, 24] width 11 height 11
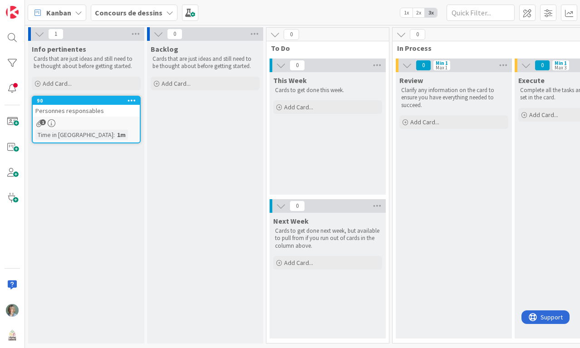
click at [42, 123] on span "1" at bounding box center [43, 122] width 6 height 6
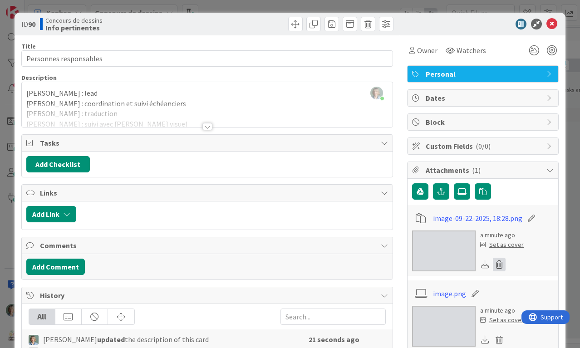
click at [497, 263] on icon at bounding box center [499, 265] width 13 height 14
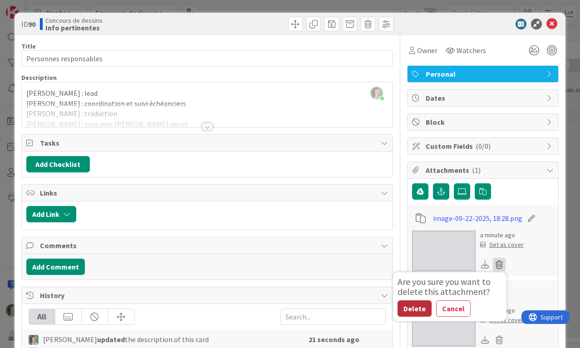
click at [417, 308] on button "Delete" at bounding box center [415, 308] width 34 height 16
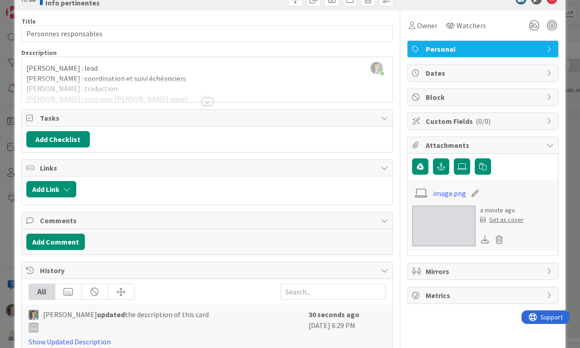
scroll to position [33, 0]
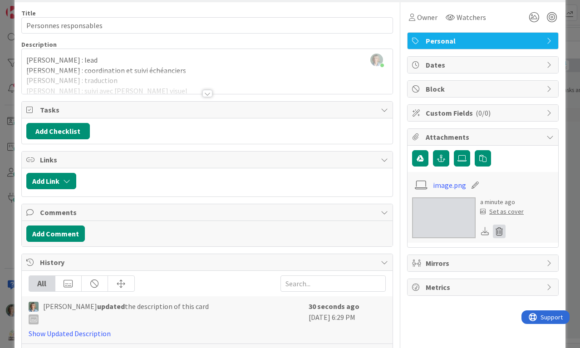
click at [499, 229] on icon at bounding box center [499, 232] width 13 height 14
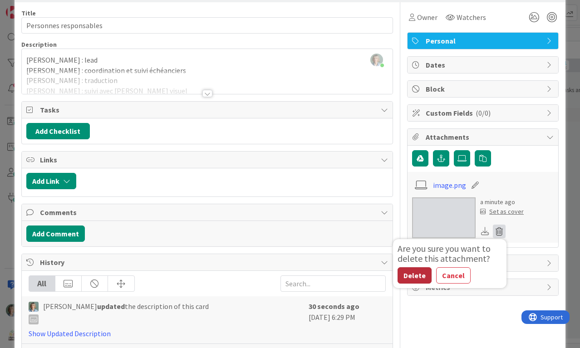
click at [414, 274] on button "Delete" at bounding box center [415, 275] width 34 height 16
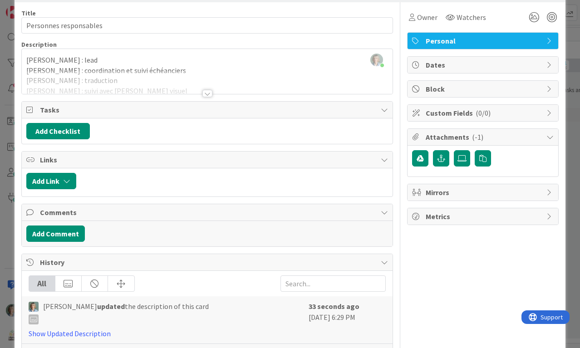
scroll to position [0, 0]
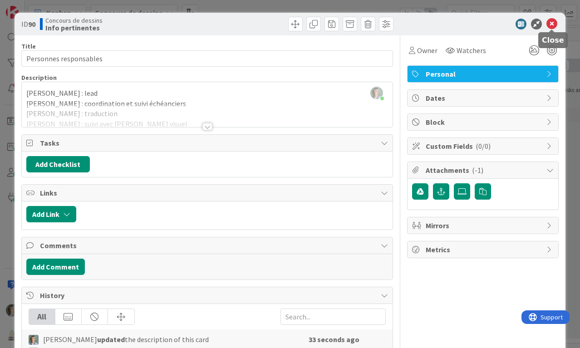
click at [551, 25] on icon at bounding box center [551, 24] width 11 height 11
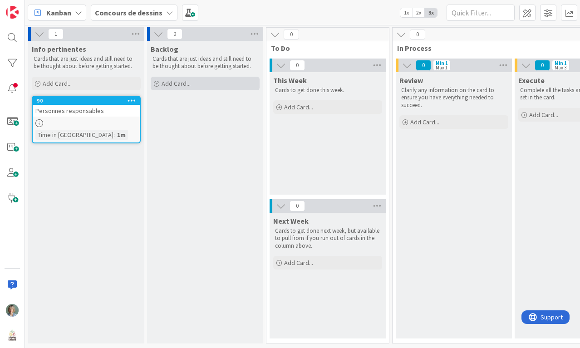
click at [212, 79] on div "Add Card..." at bounding box center [205, 84] width 109 height 14
